Goal: Task Accomplishment & Management: Manage account settings

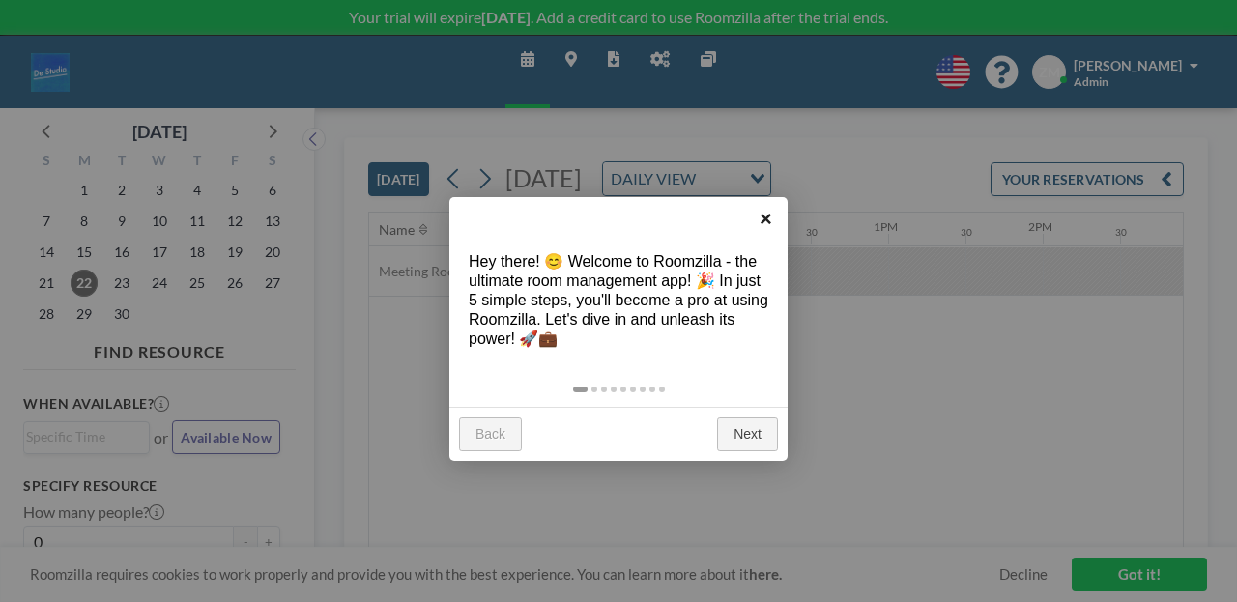
scroll to position [0, 1822]
click at [766, 218] on link "×" at bounding box center [765, 218] width 43 height 43
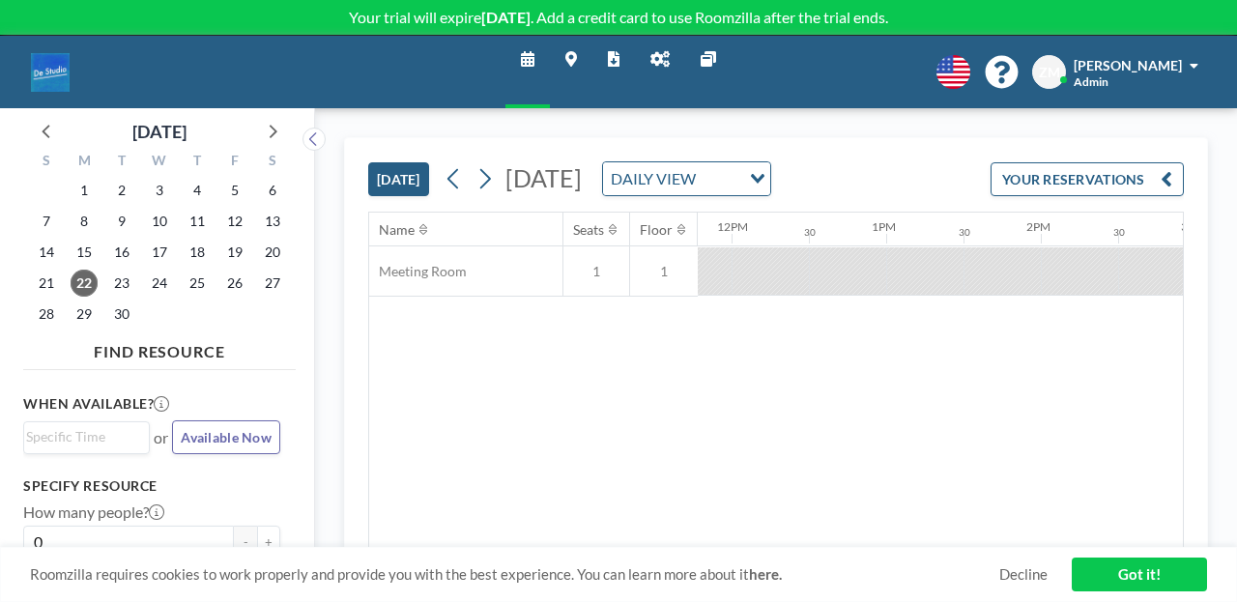
click at [651, 51] on icon at bounding box center [660, 58] width 19 height 15
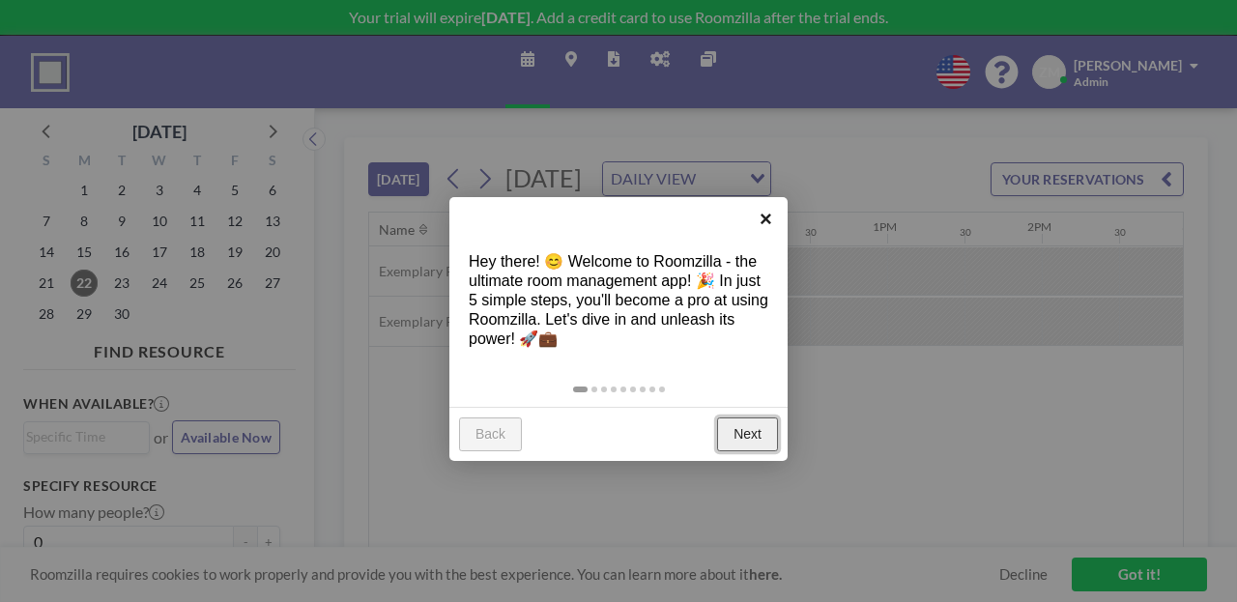
scroll to position [0, 1822]
click at [767, 214] on link "×" at bounding box center [765, 218] width 43 height 43
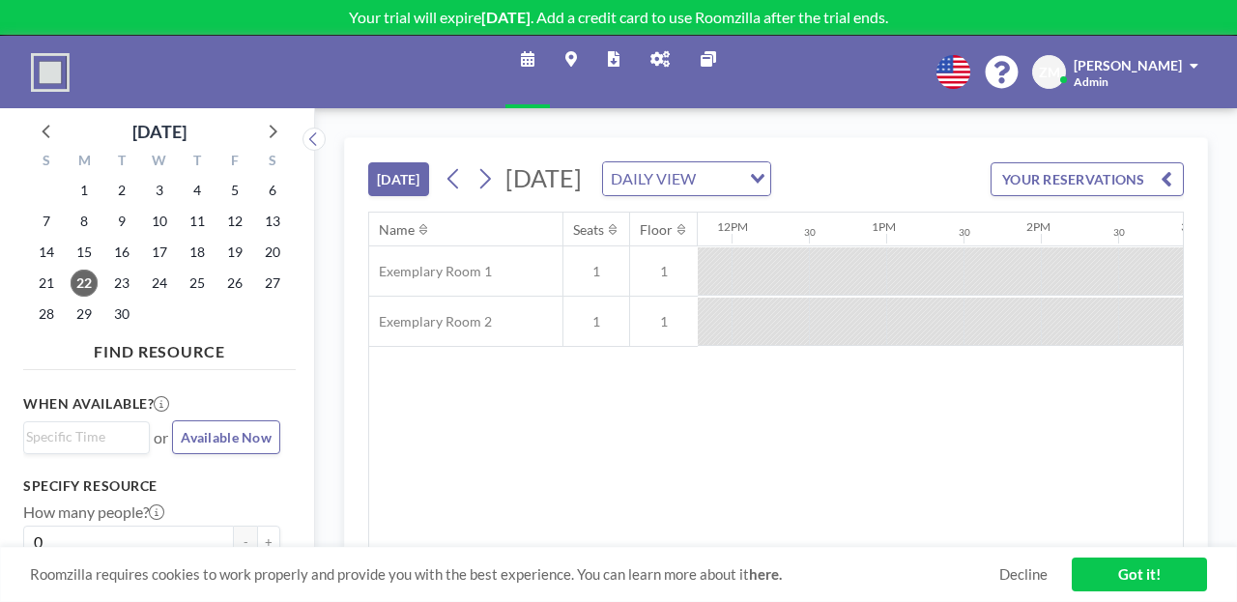
click at [652, 51] on icon at bounding box center [660, 58] width 19 height 15
